Goal: Information Seeking & Learning: Understand process/instructions

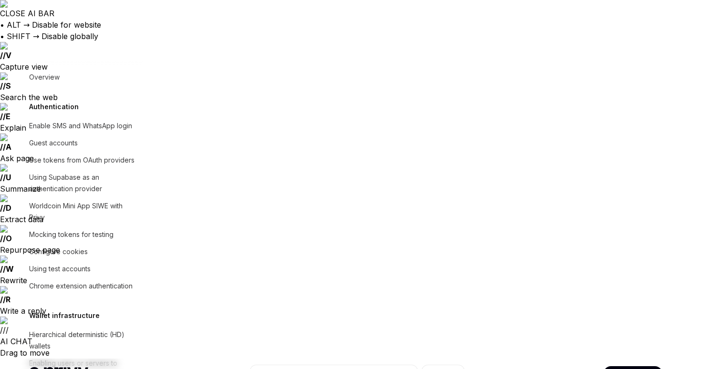
scroll to position [1020, 0]
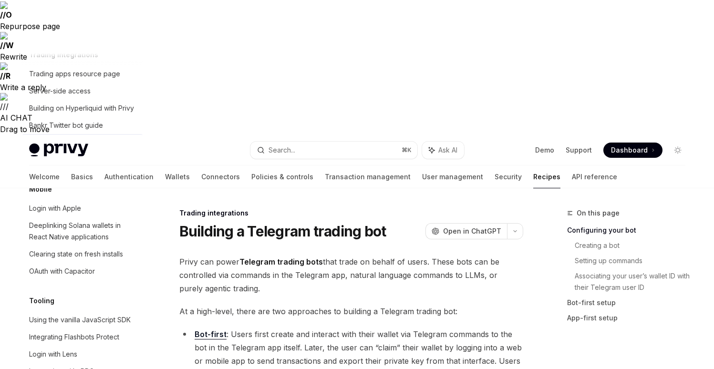
scroll to position [215, 0]
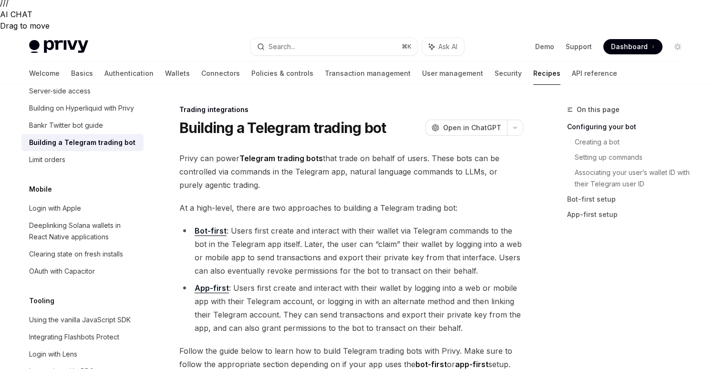
scroll to position [0, 0]
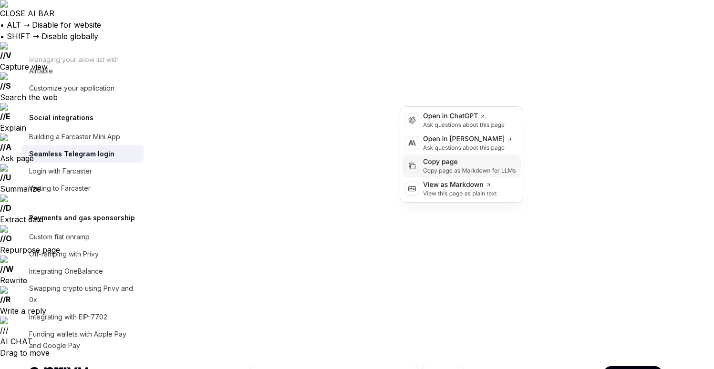
click at [454, 163] on div "Copy page" at bounding box center [469, 162] width 93 height 10
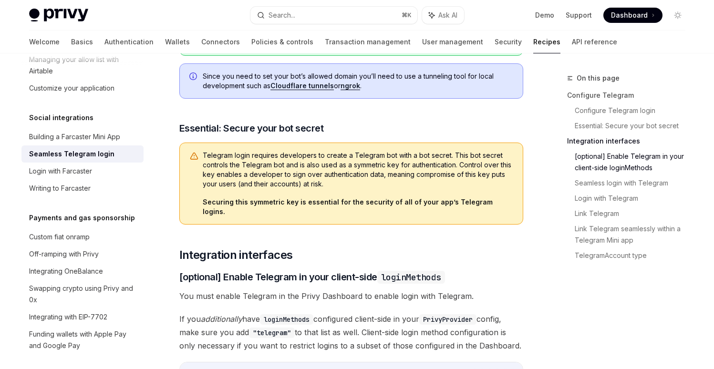
scroll to position [823, 0]
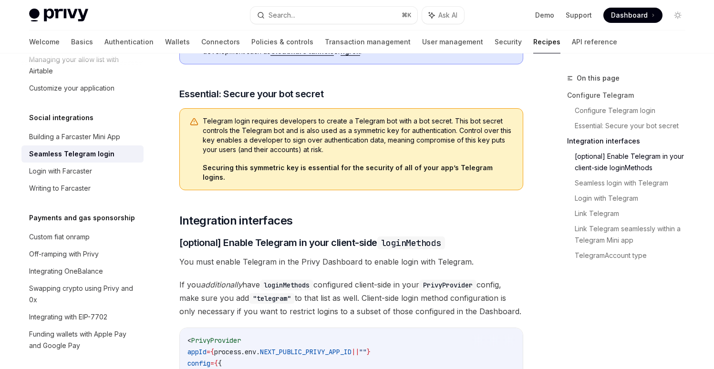
scroll to position [864, 0]
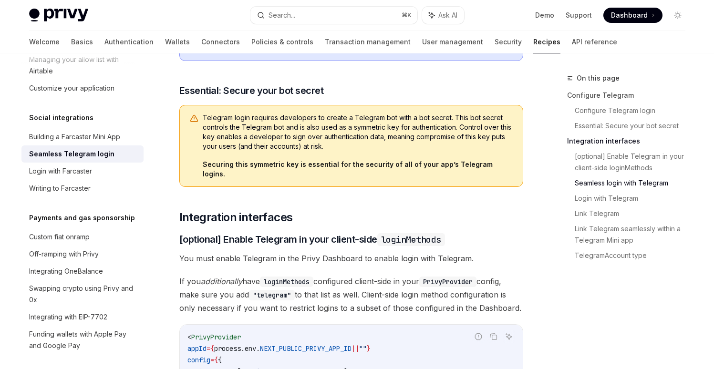
drag, startPoint x: 314, startPoint y: 81, endPoint x: 181, endPoint y: 78, distance: 133.2
copy span "Seamless login with Telegram"
